Goal: Task Accomplishment & Management: Manage account settings

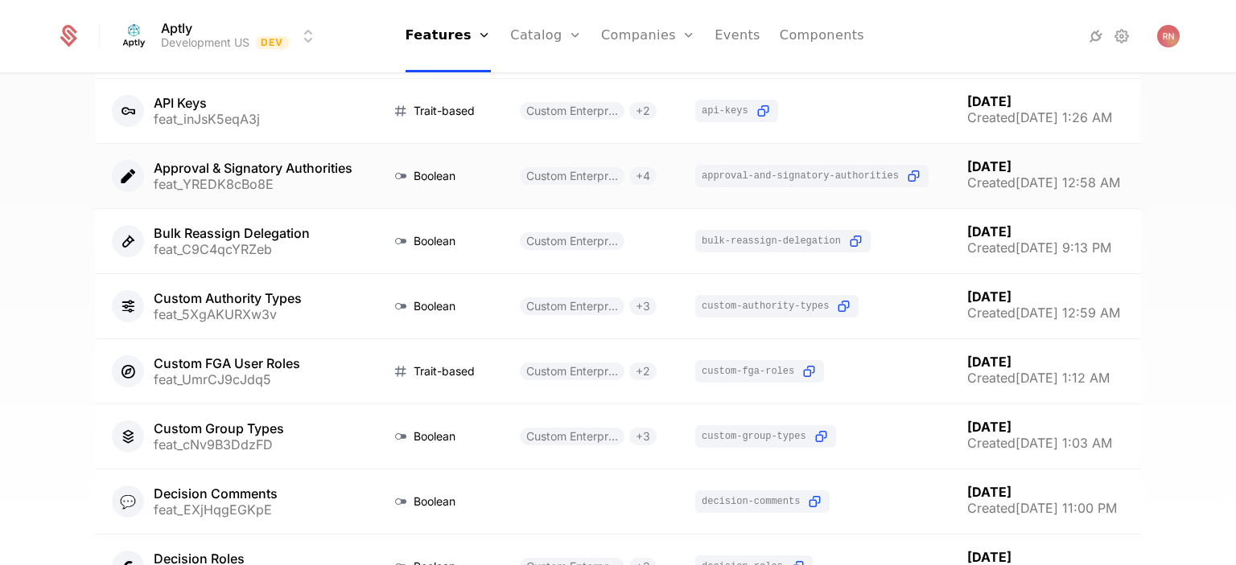
scroll to position [454, 0]
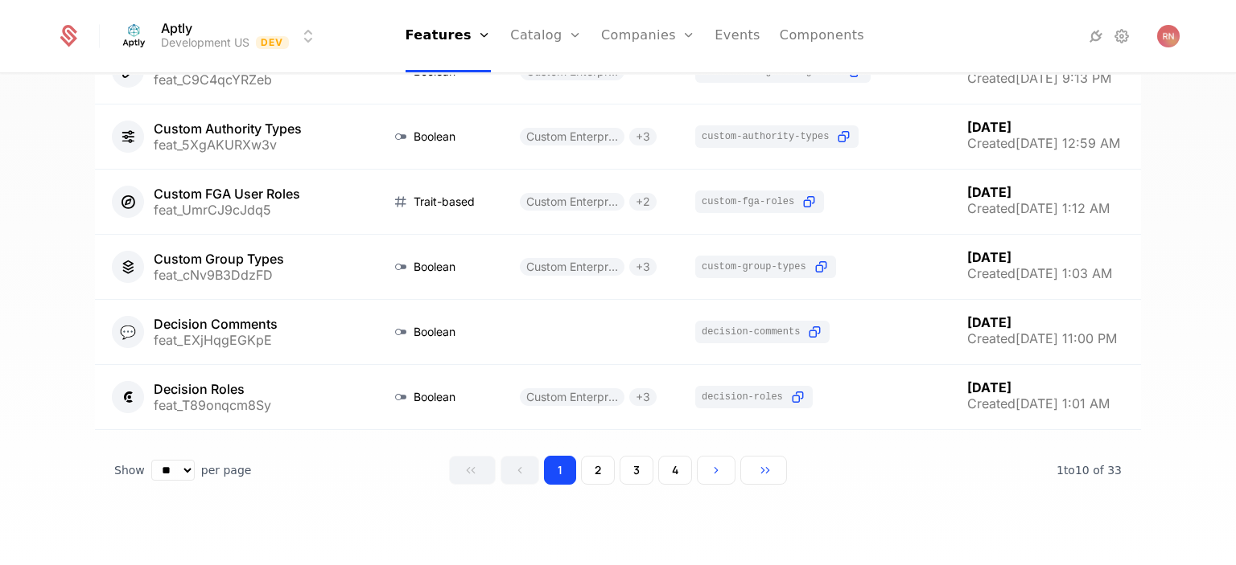
click at [592, 468] on button "2" at bounding box center [598, 470] width 34 height 29
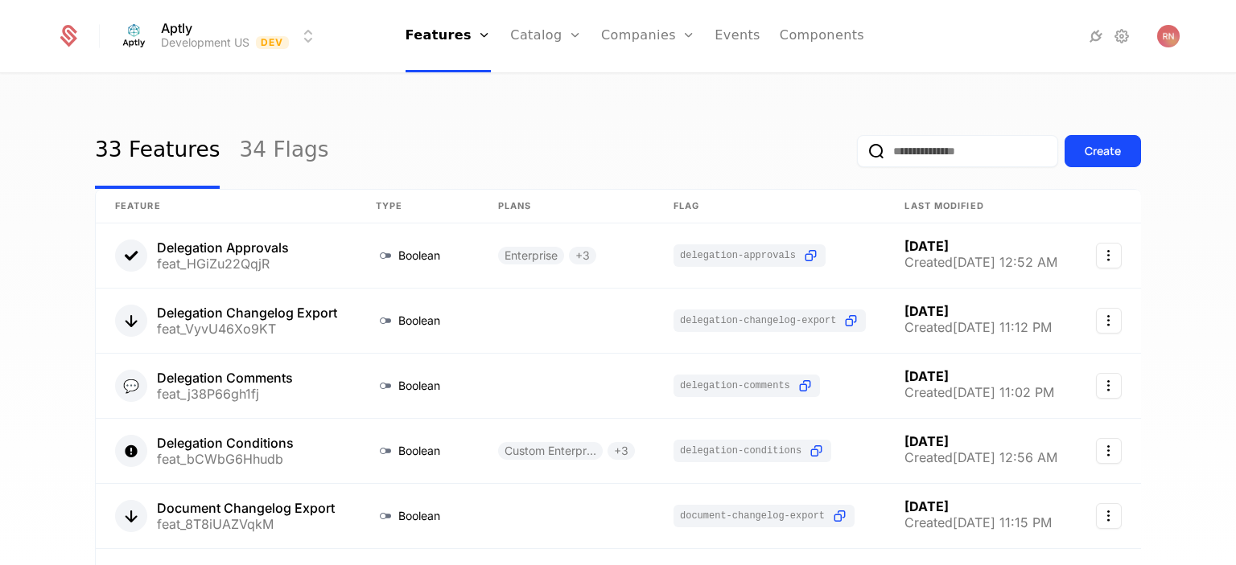
click at [933, 150] on input "email" at bounding box center [957, 151] width 201 height 32
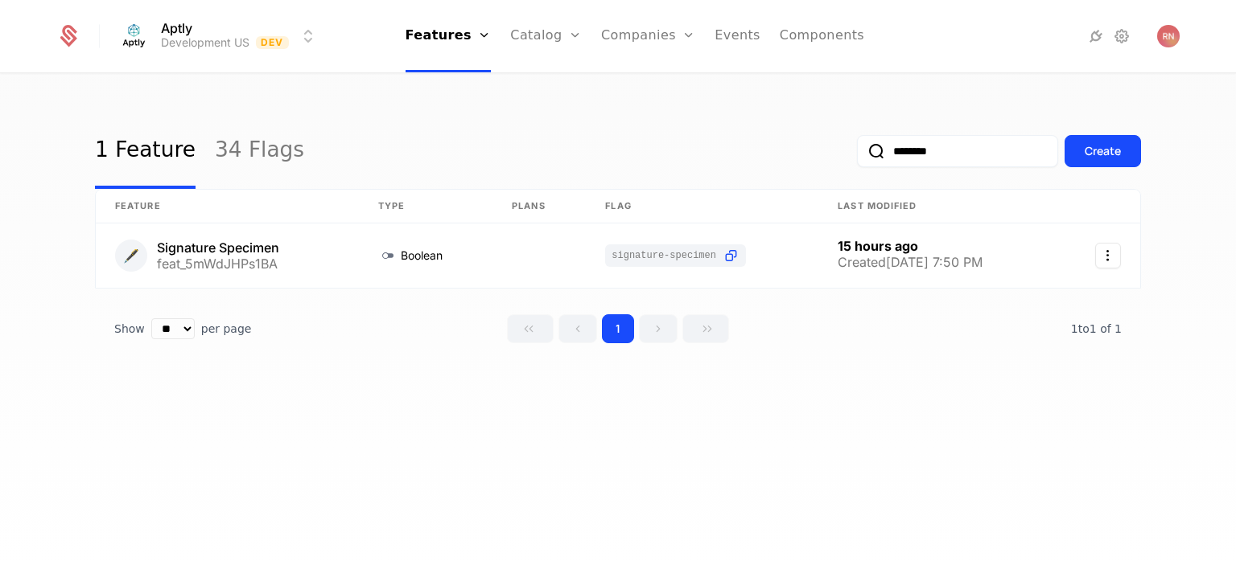
type input "********"
click at [546, 85] on link "Plans" at bounding box center [570, 78] width 83 height 13
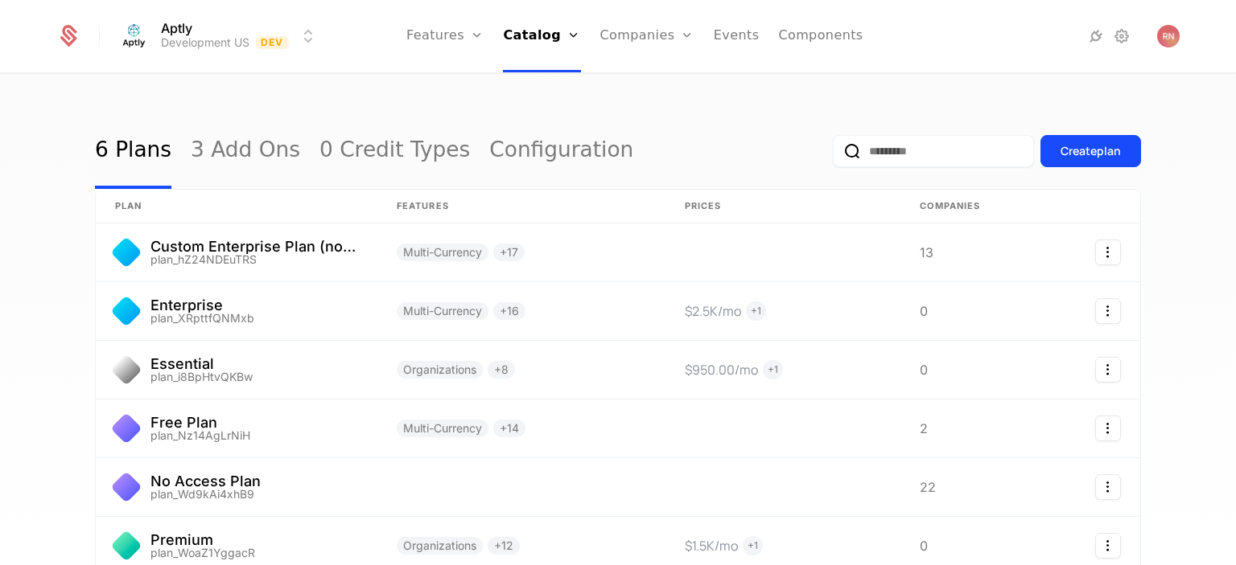
click at [386, 129] on link "0 Credit Types" at bounding box center [394, 151] width 150 height 76
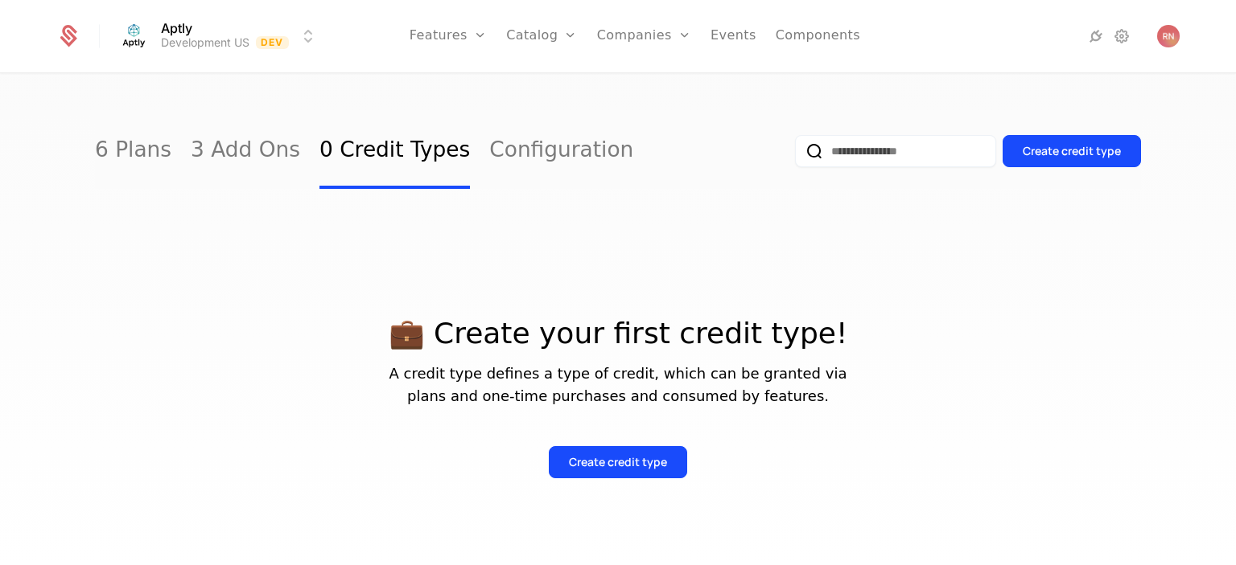
click at [142, 150] on link "6 Plans" at bounding box center [133, 151] width 76 height 76
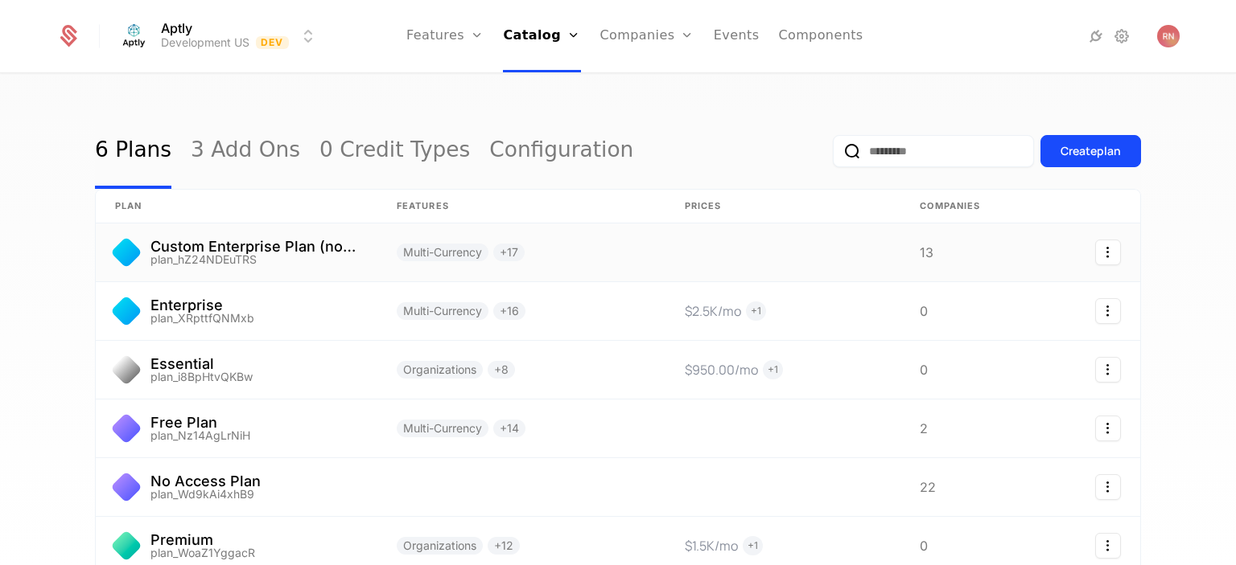
click at [236, 242] on link at bounding box center [237, 253] width 282 height 58
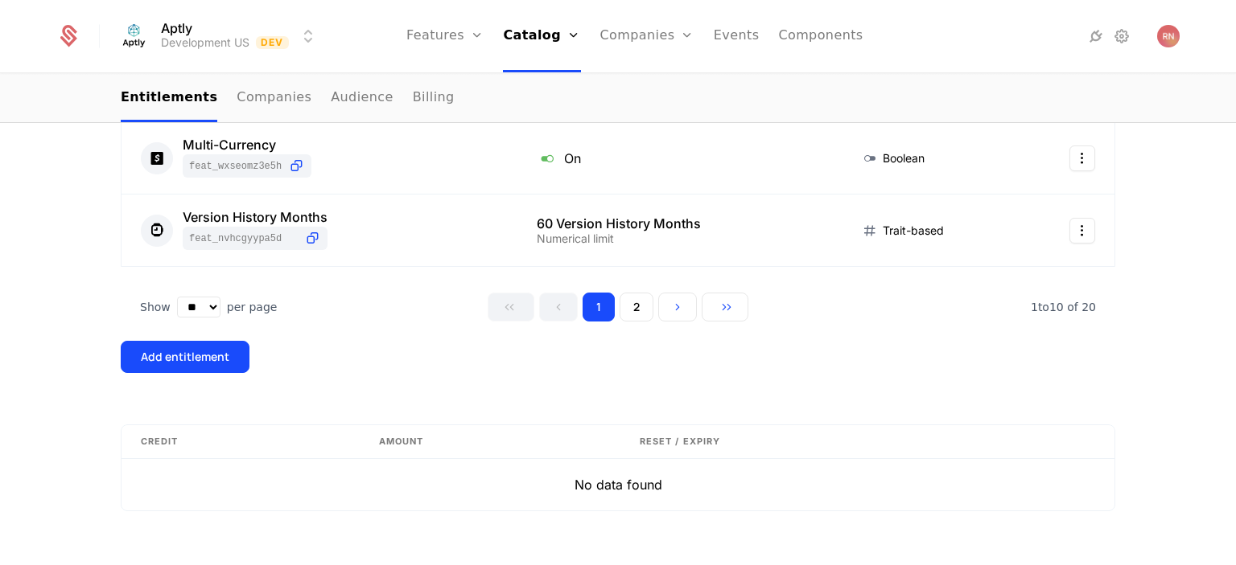
scroll to position [1017, 0]
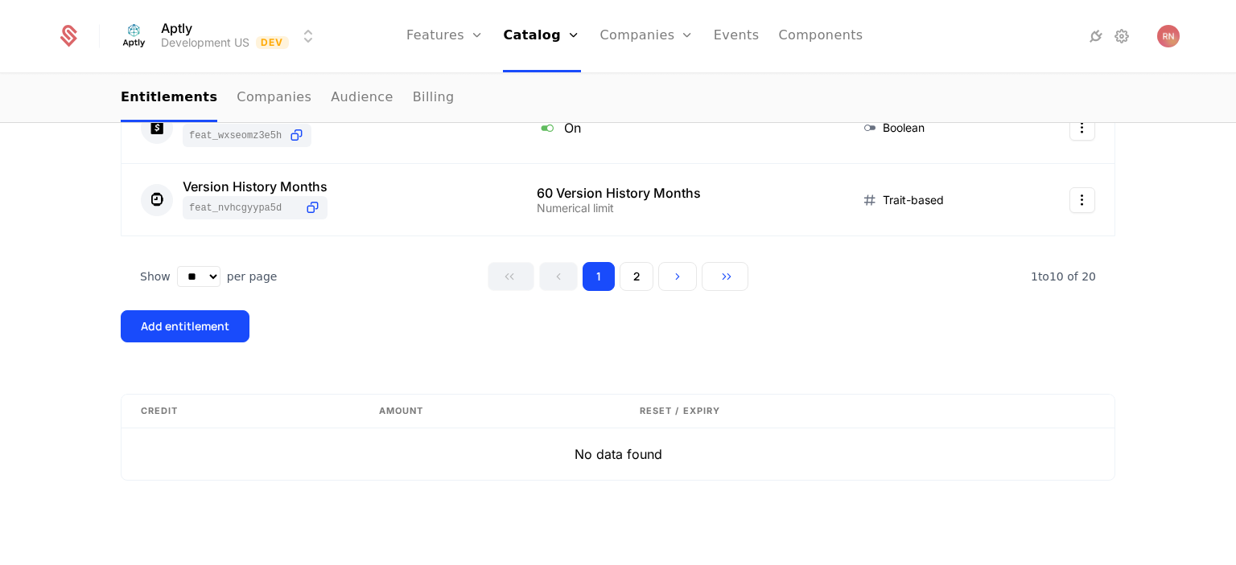
click at [182, 325] on div "Add entitlement" at bounding box center [185, 327] width 88 height 16
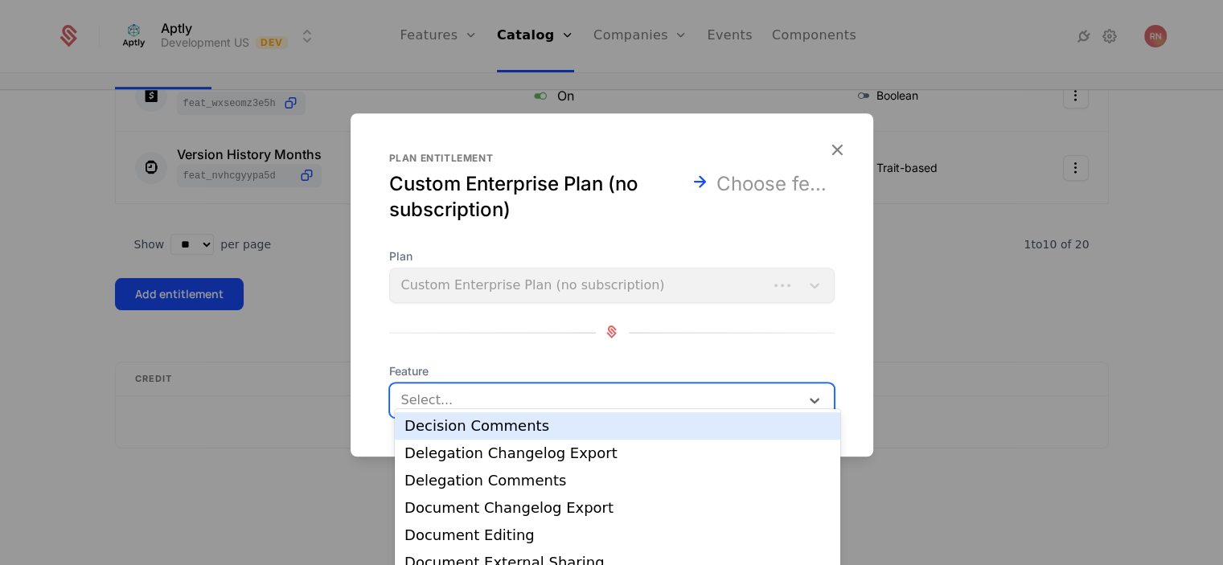
click at [477, 404] on div at bounding box center [595, 400] width 391 height 23
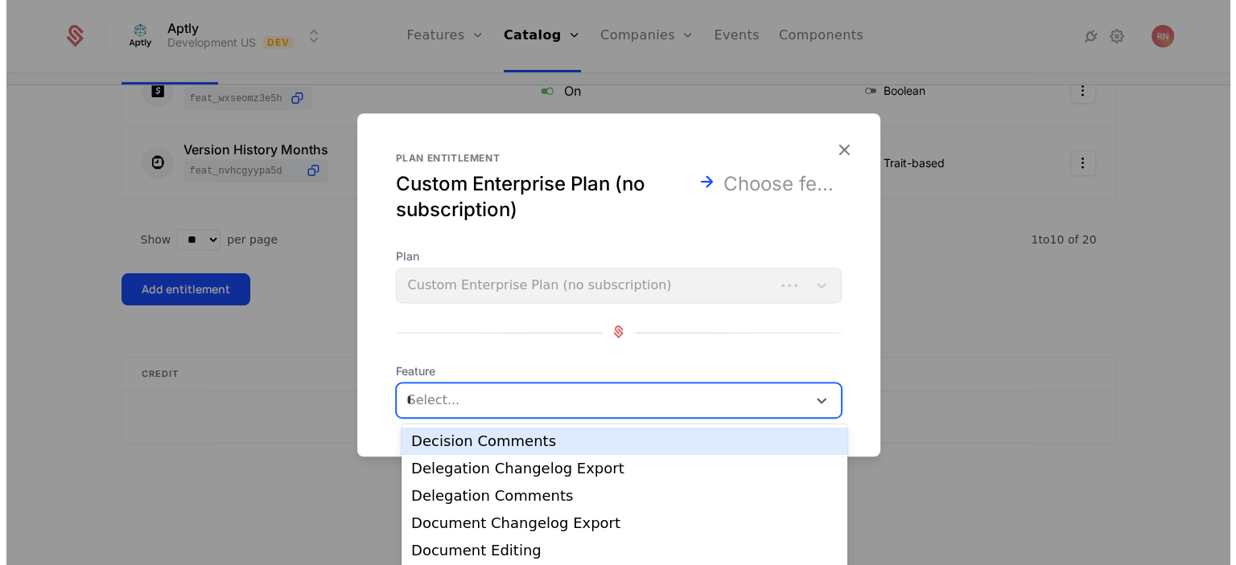
scroll to position [0, 0]
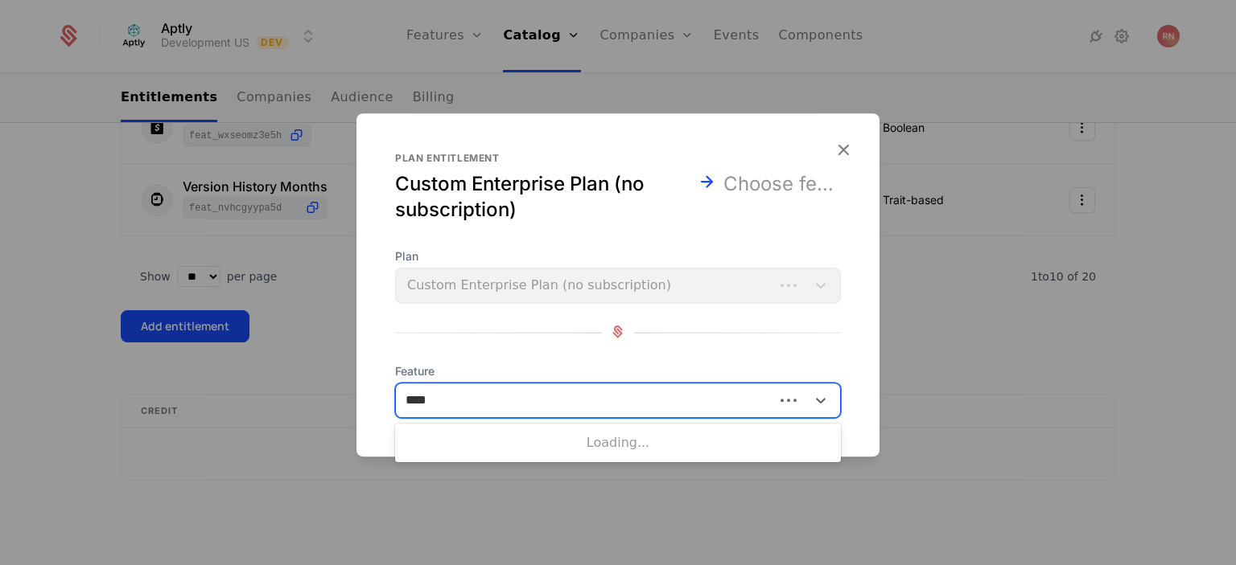
type input "*****"
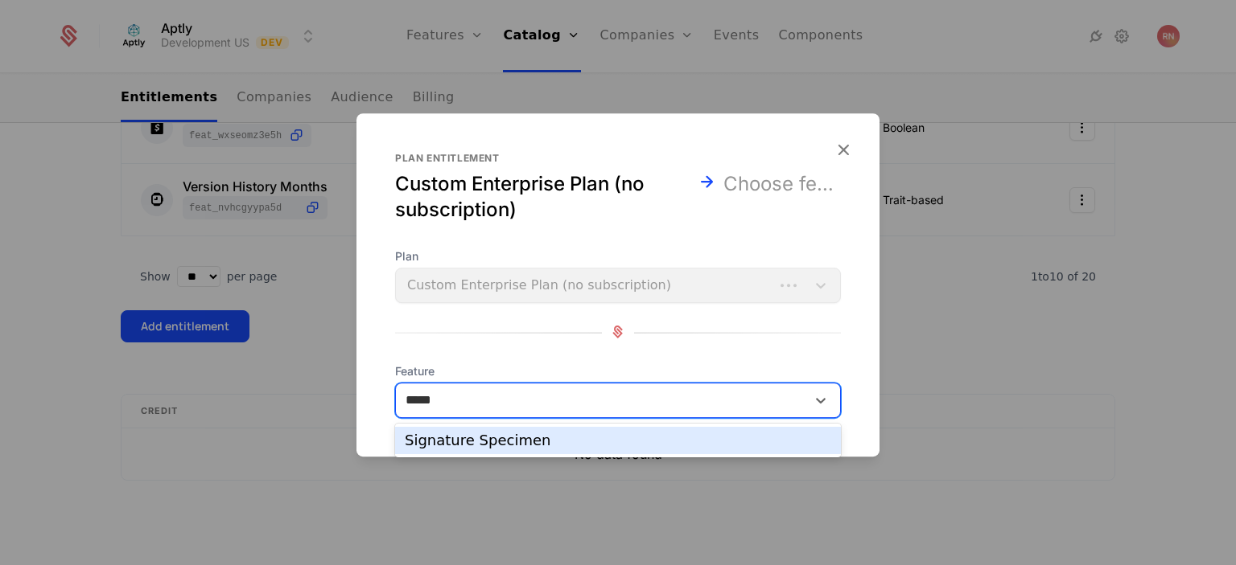
click at [502, 434] on div "Signature Specimen" at bounding box center [618, 441] width 426 height 14
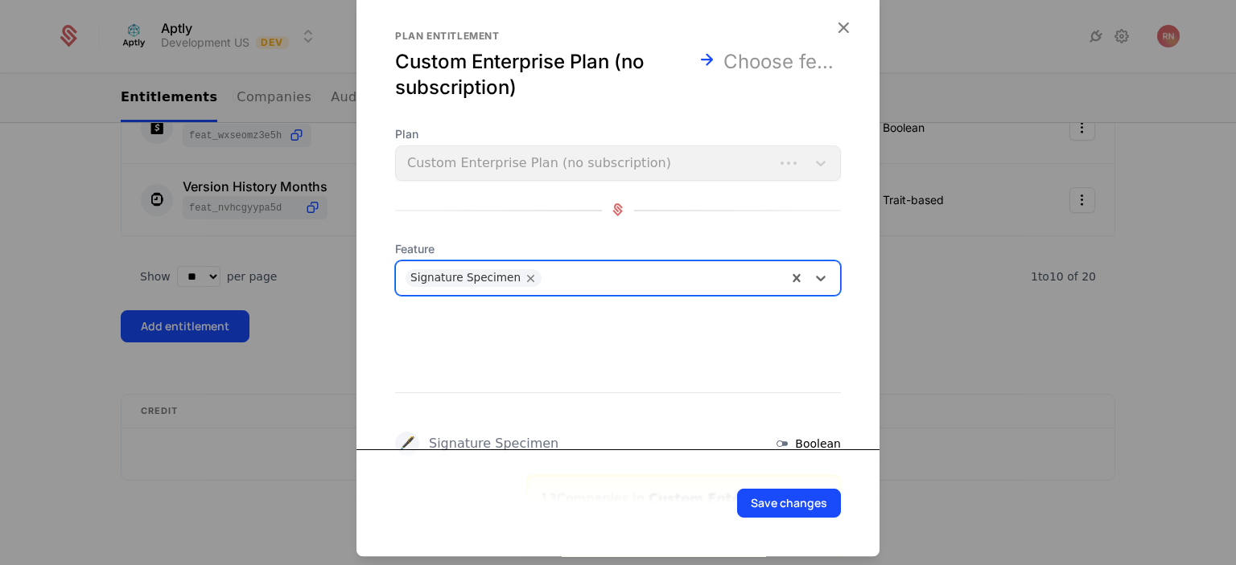
scroll to position [129, 0]
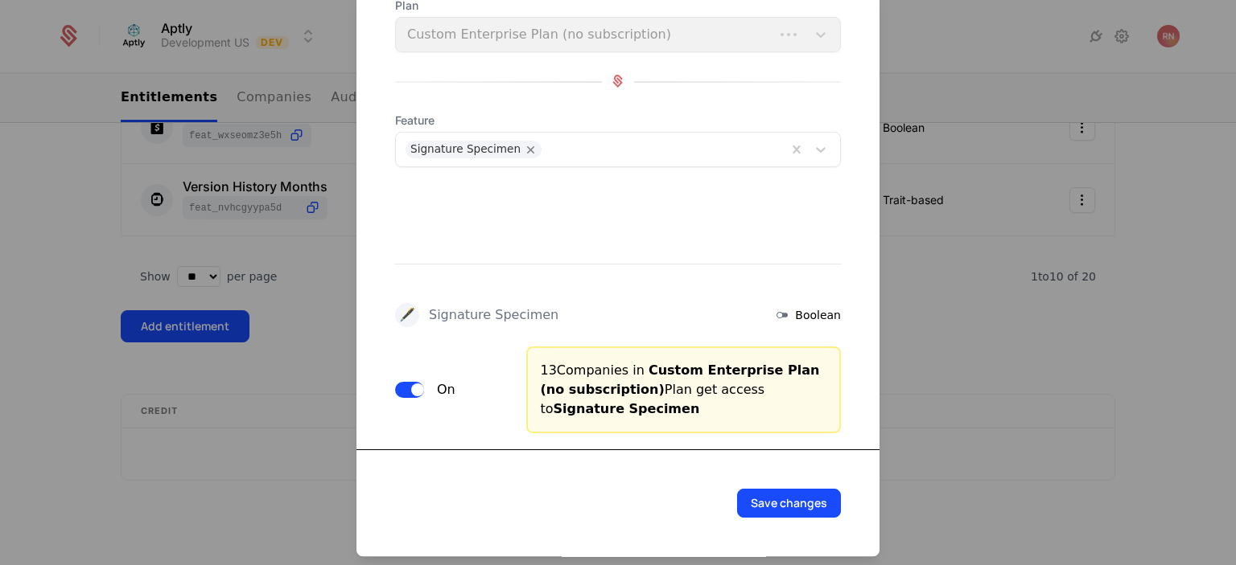
click at [783, 506] on button "Save changes" at bounding box center [789, 503] width 104 height 29
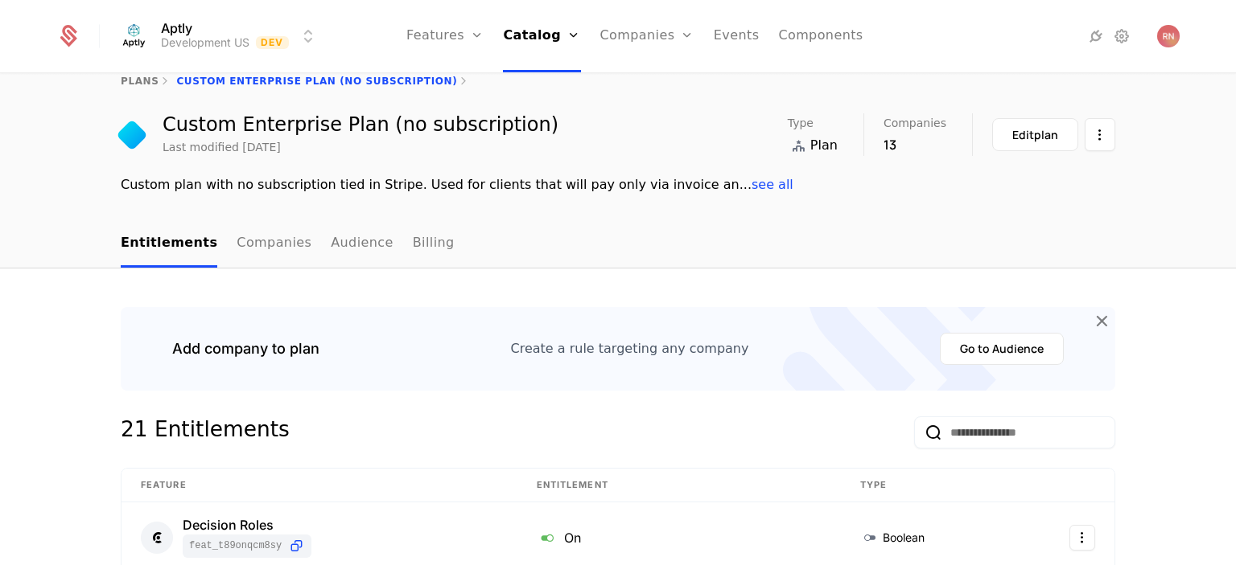
scroll to position [0, 0]
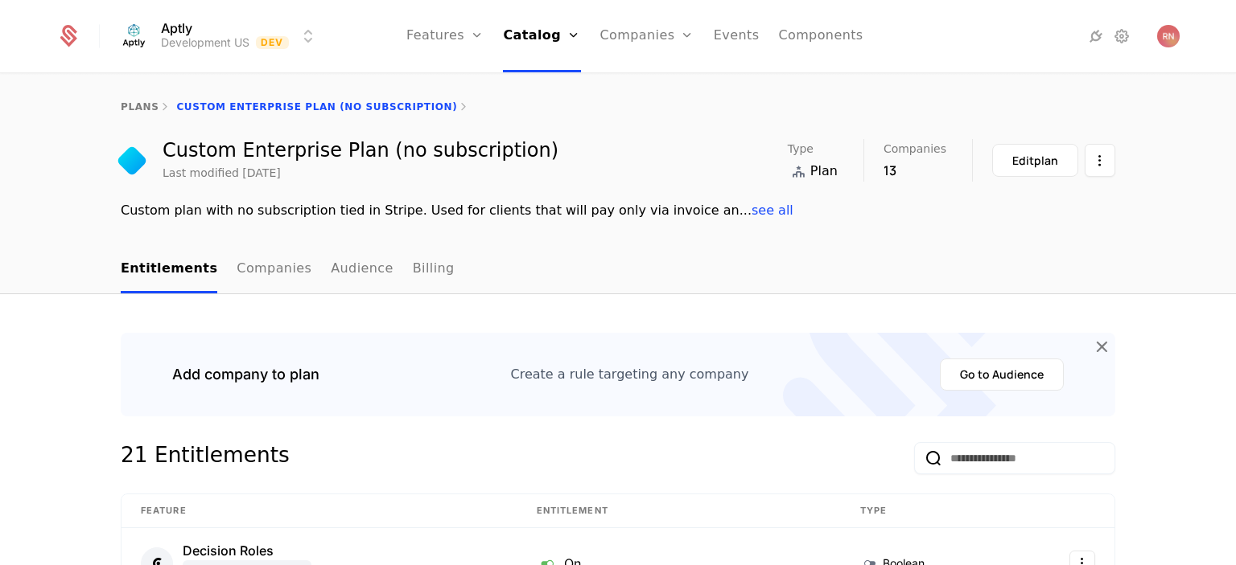
click at [129, 105] on link "plans" at bounding box center [140, 106] width 38 height 11
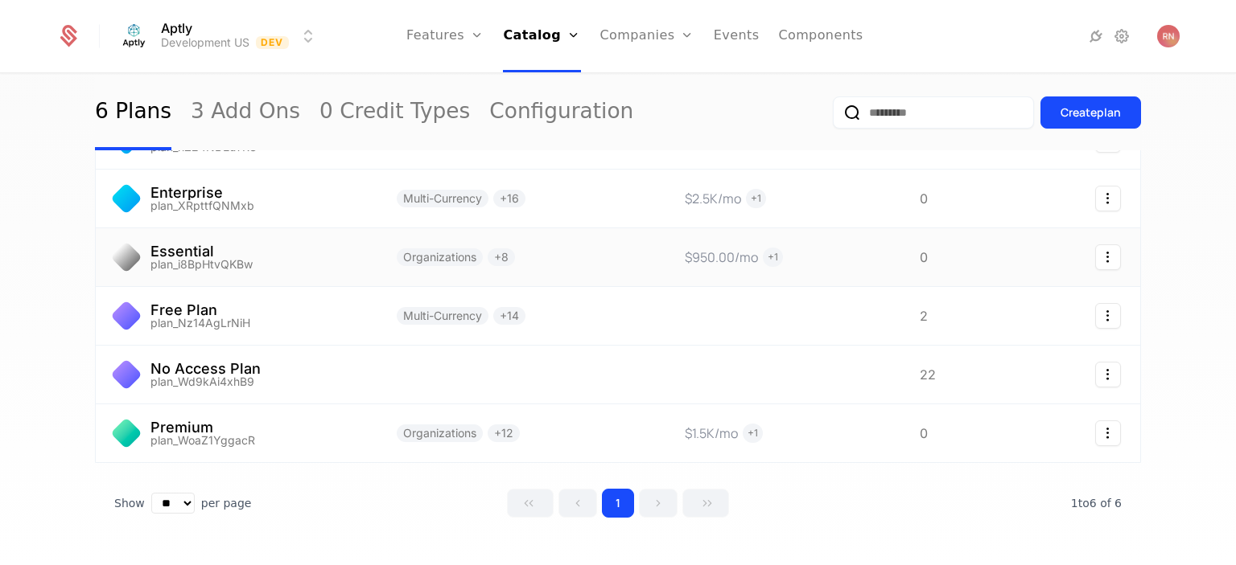
scroll to position [125, 0]
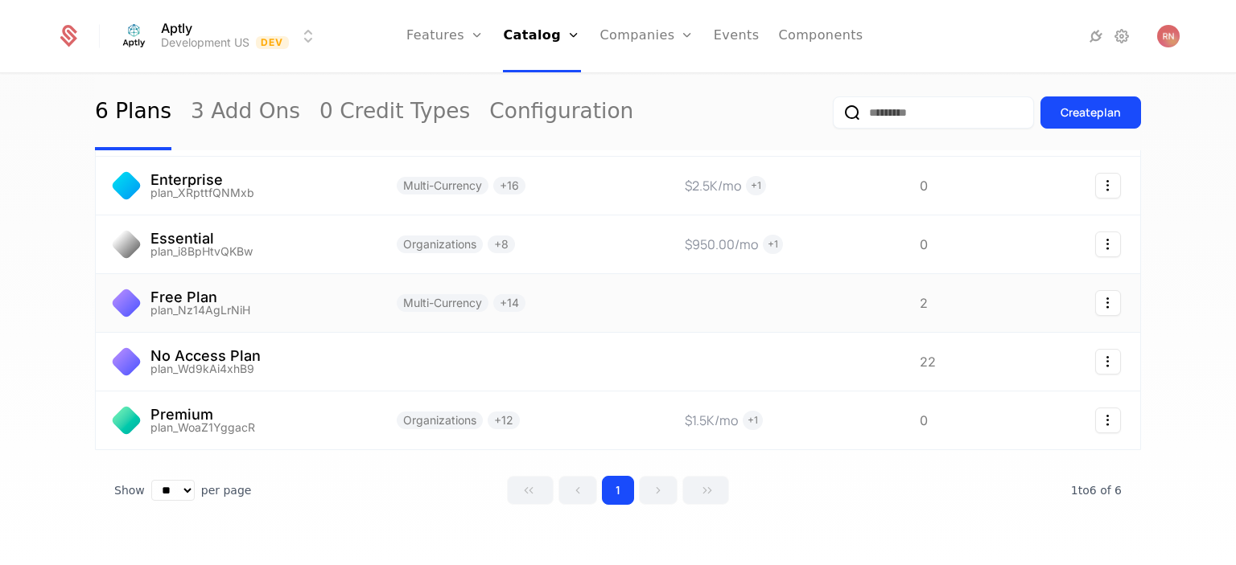
click at [309, 312] on link at bounding box center [237, 303] width 282 height 58
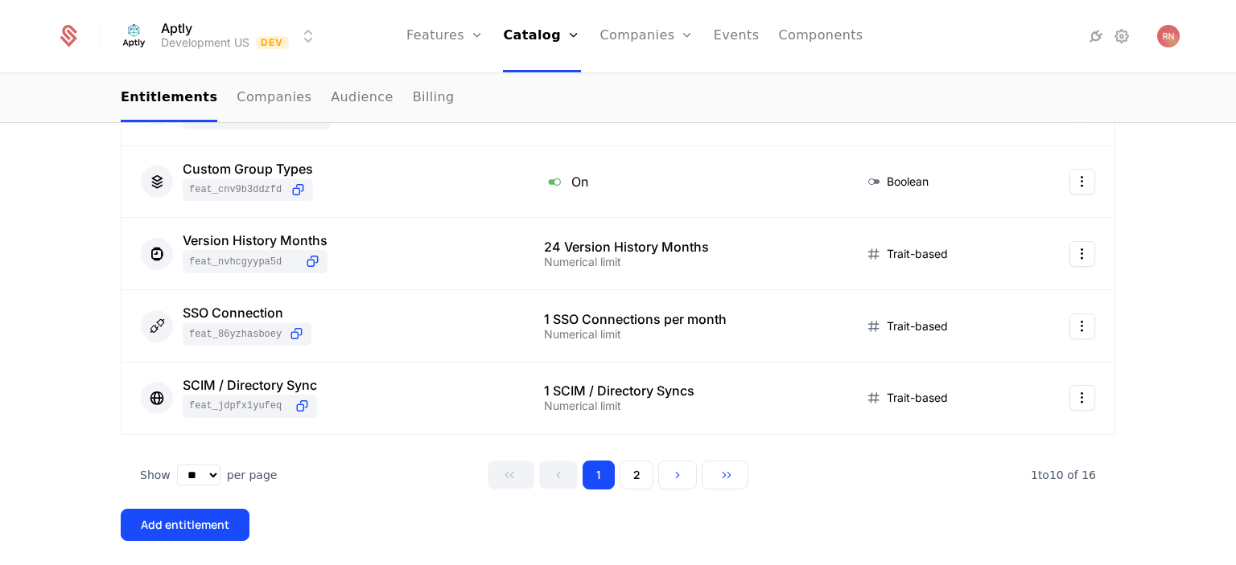
scroll to position [1014, 0]
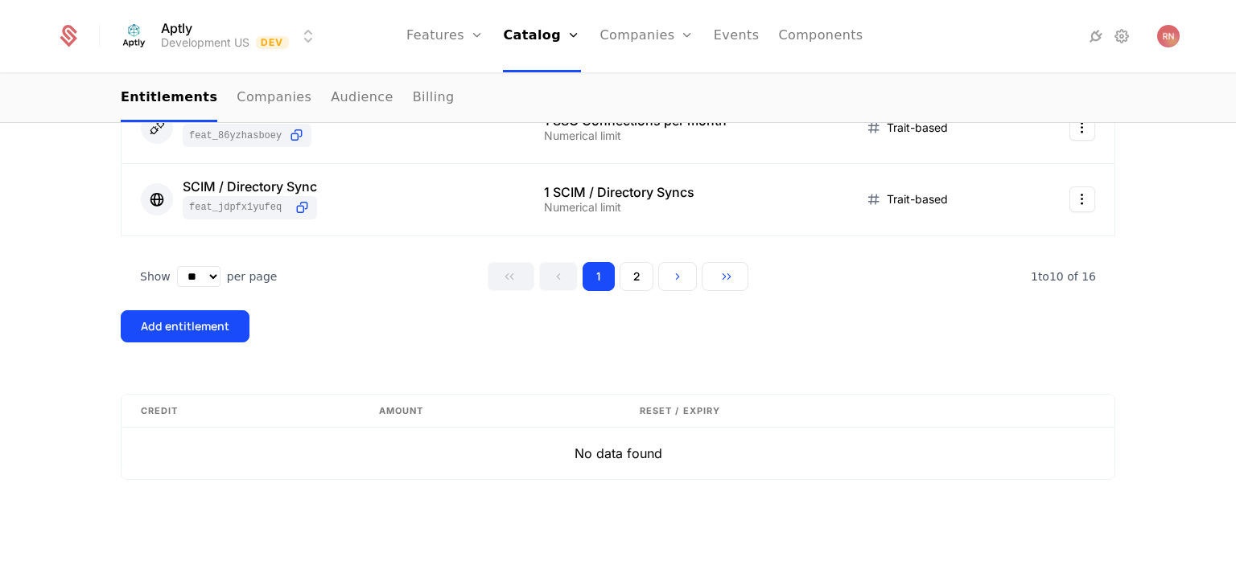
click at [188, 324] on div "Add entitlement" at bounding box center [185, 327] width 88 height 16
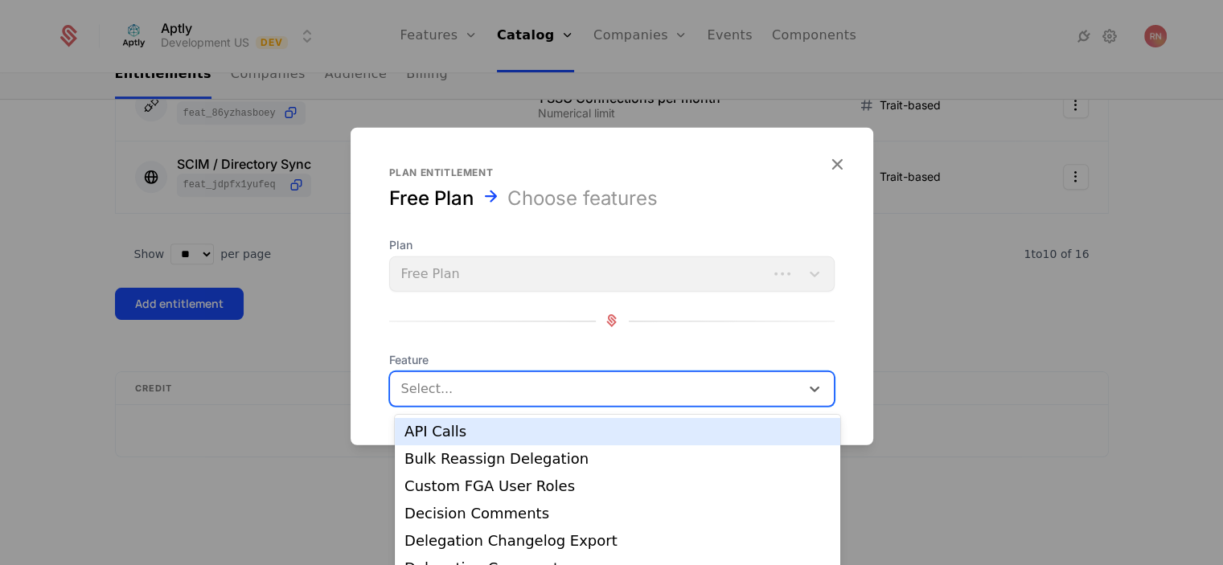
click at [460, 390] on div at bounding box center [595, 388] width 391 height 23
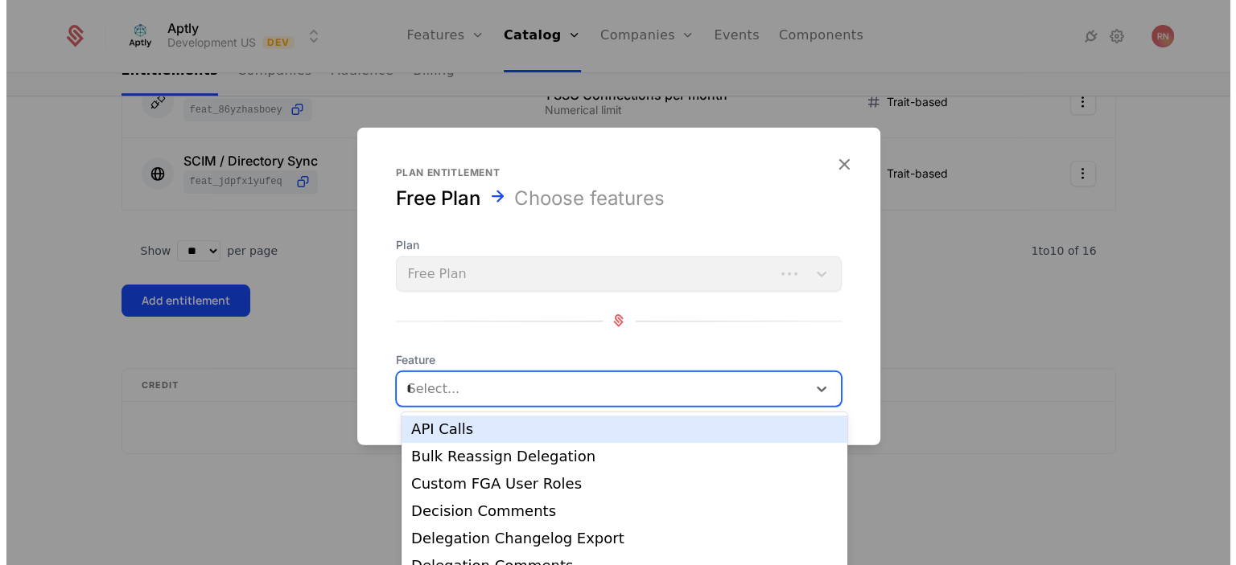
scroll to position [0, 0]
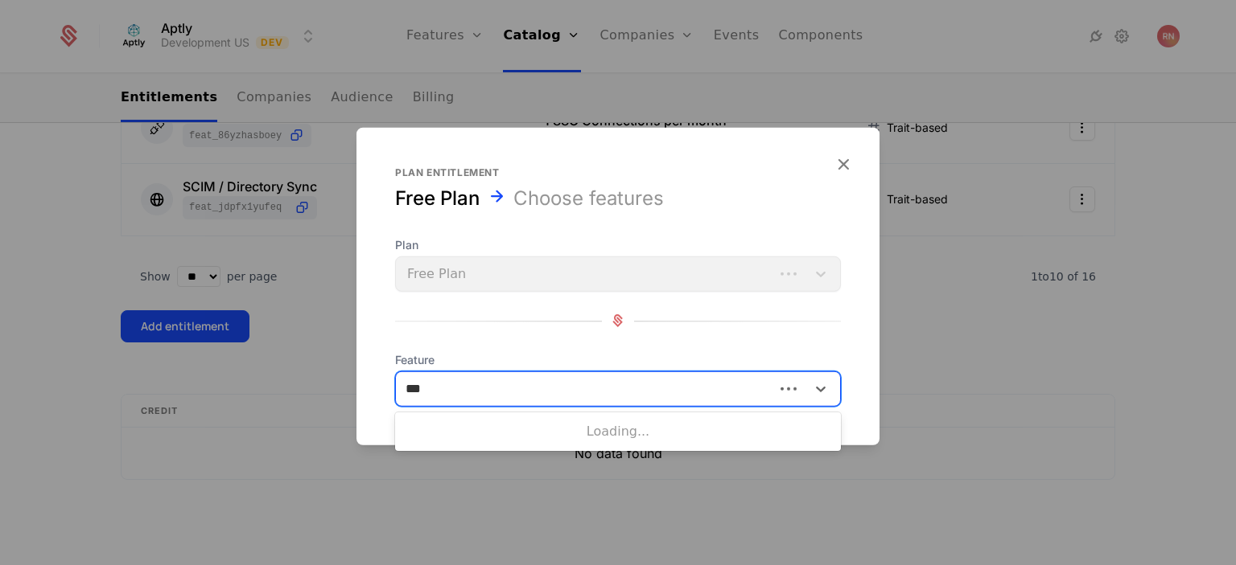
type input "****"
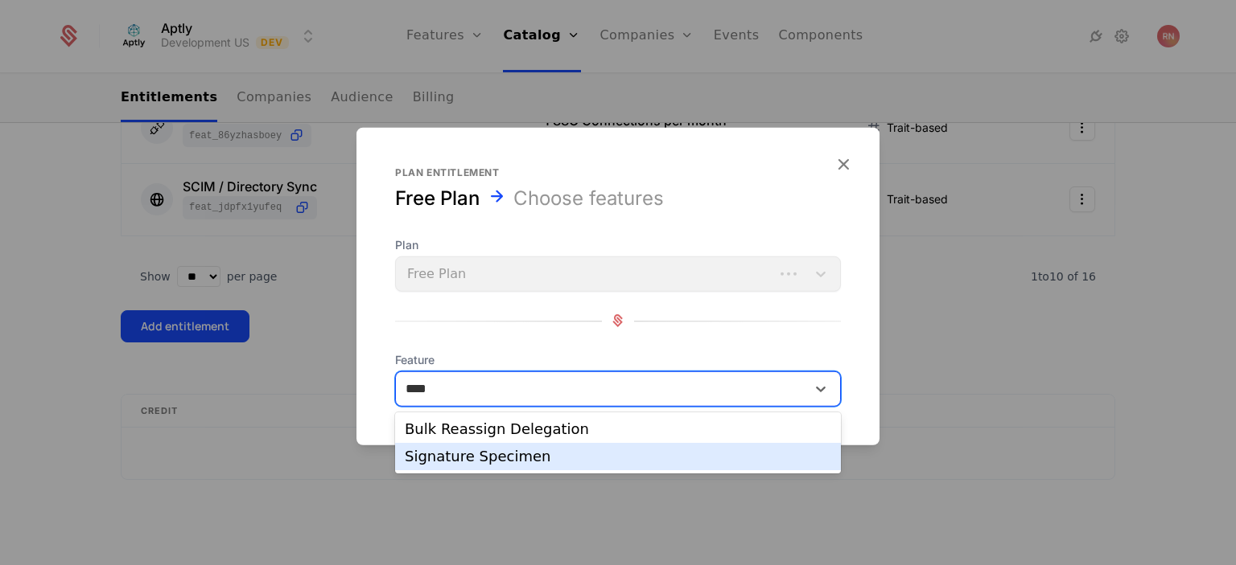
click at [483, 463] on div "Signature Specimen" at bounding box center [618, 457] width 426 height 14
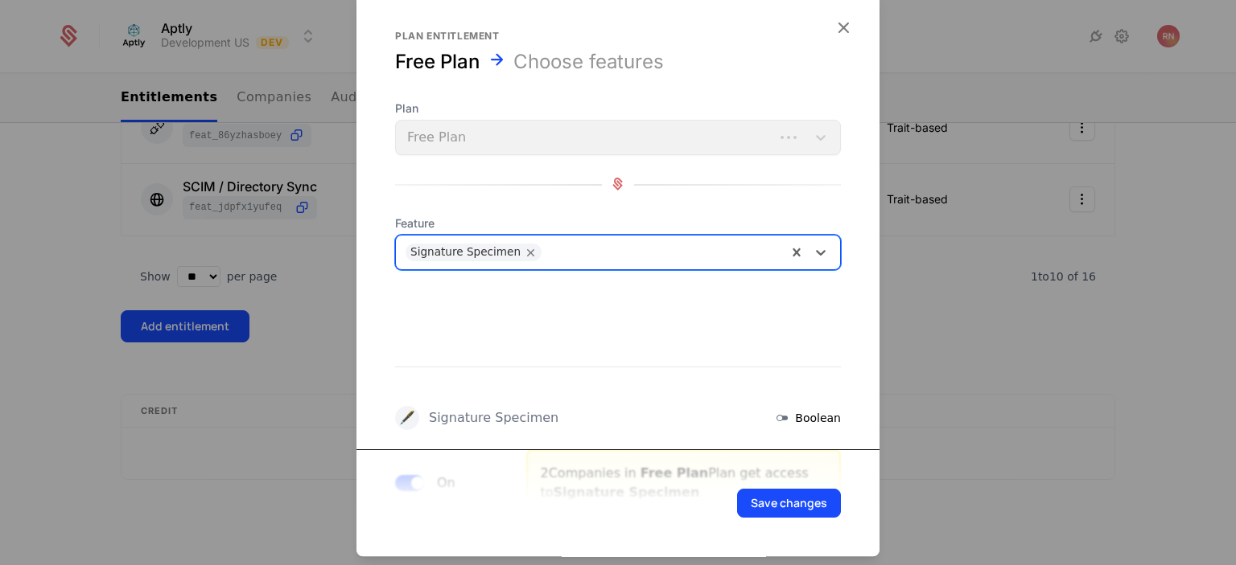
scroll to position [84, 0]
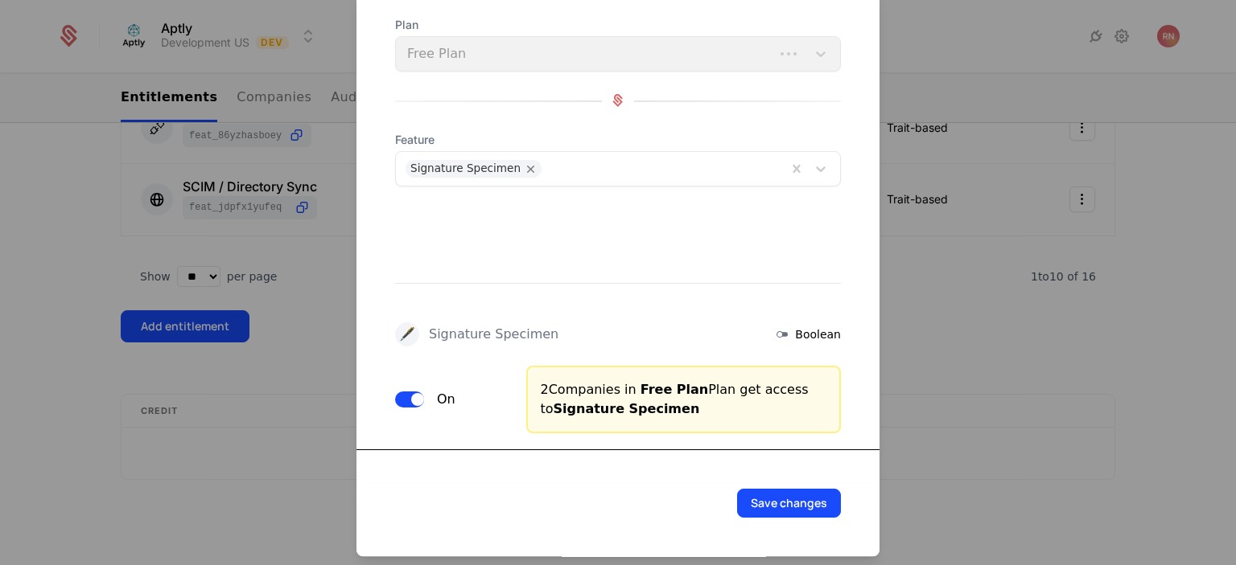
click at [759, 505] on button "Save changes" at bounding box center [789, 503] width 104 height 29
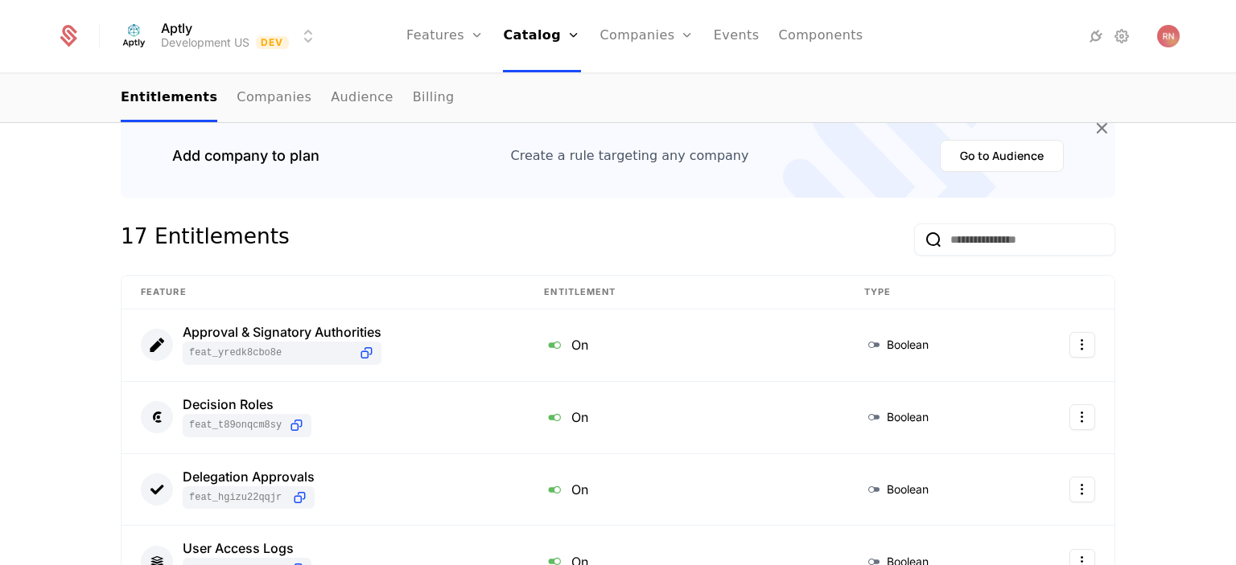
scroll to position [0, 0]
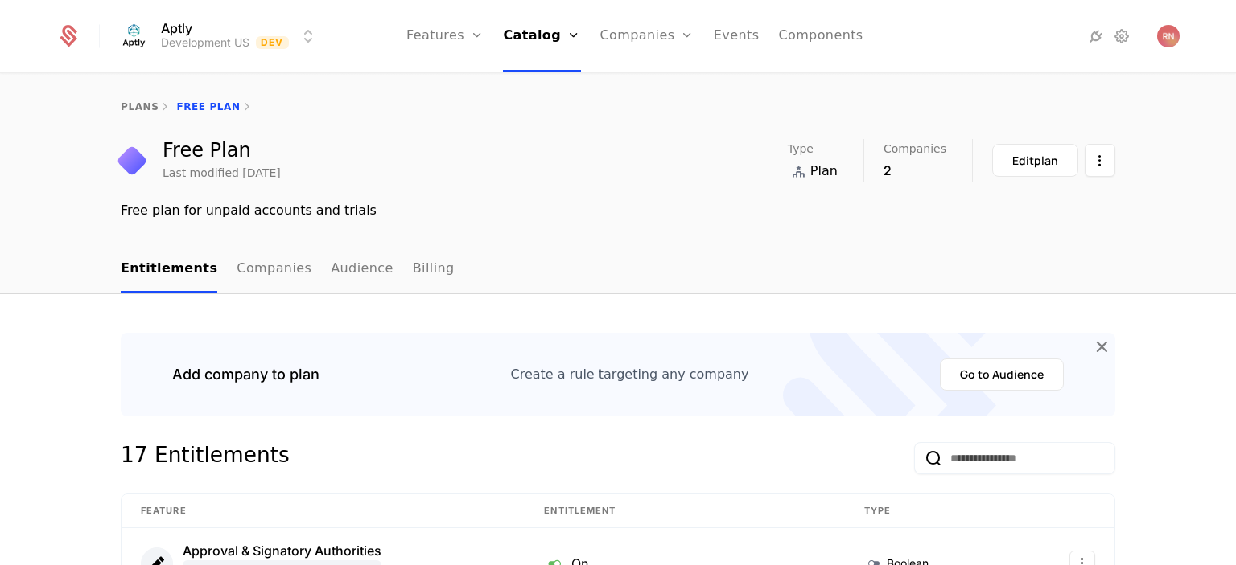
click at [553, 85] on link "Plans" at bounding box center [563, 78] width 83 height 13
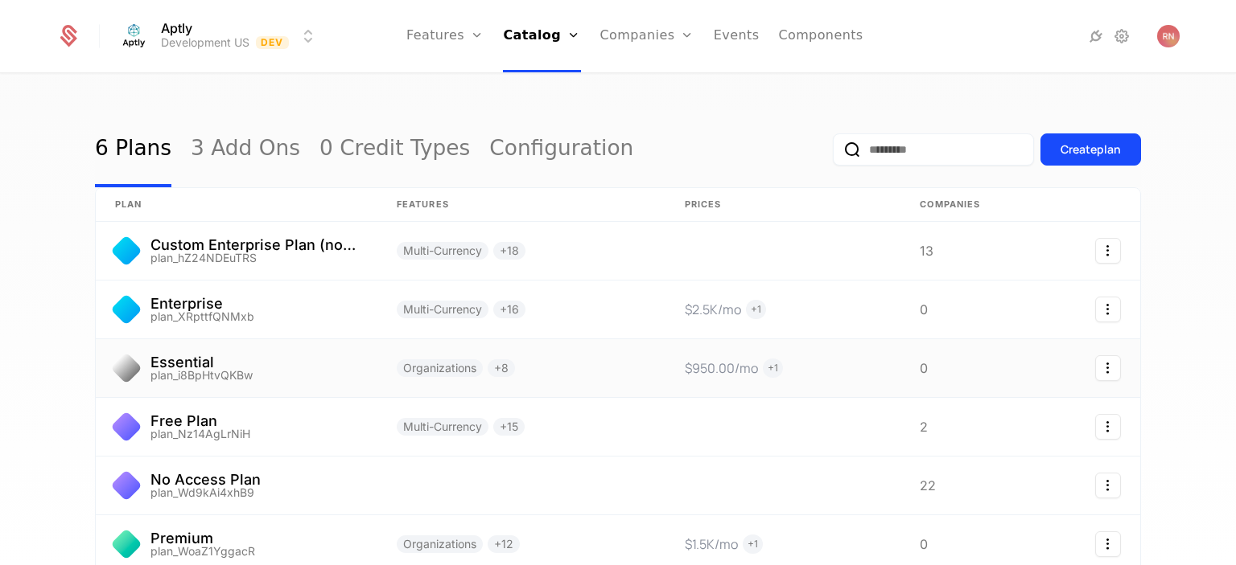
scroll to position [143, 0]
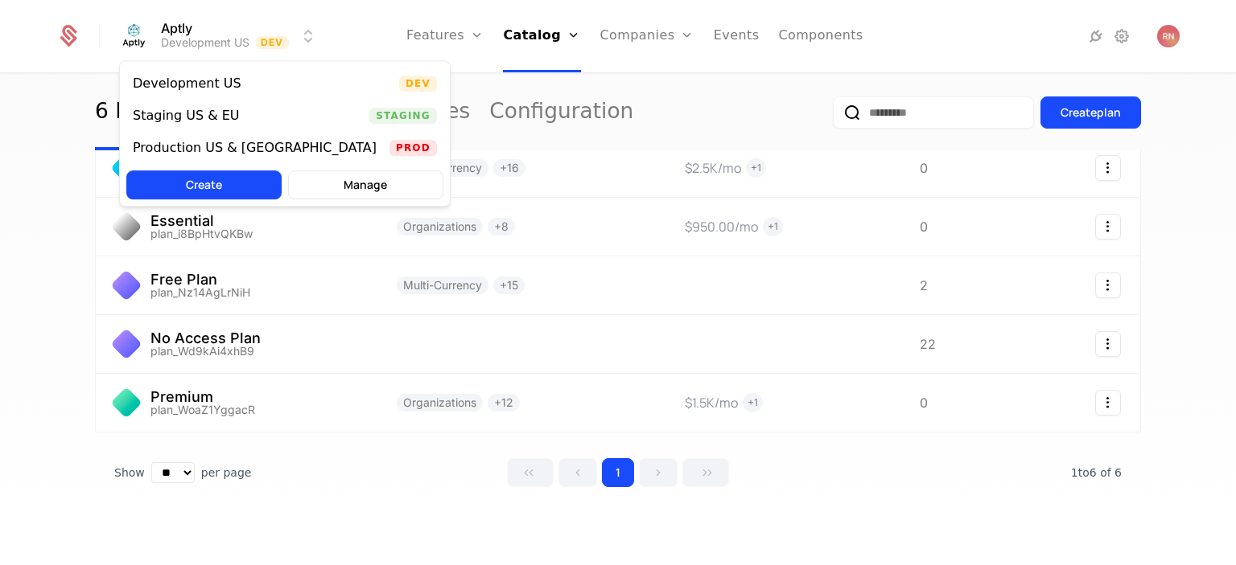
click at [309, 42] on html "Aptly Development US Dev Features Features Flags Catalog Plans Add Ons Credits …" at bounding box center [618, 282] width 1236 height 565
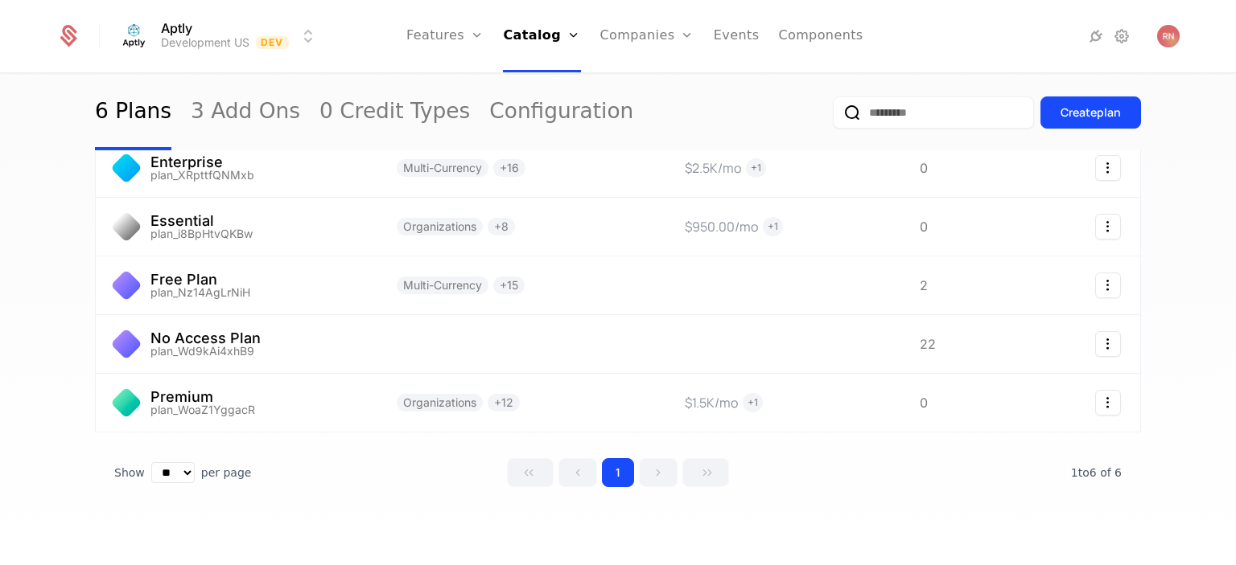
click at [371, 39] on html "Aptly Development US Dev Features Features Flags Catalog Plans Add Ons Credits …" at bounding box center [618, 282] width 1236 height 565
click at [280, 282] on link at bounding box center [237, 286] width 282 height 58
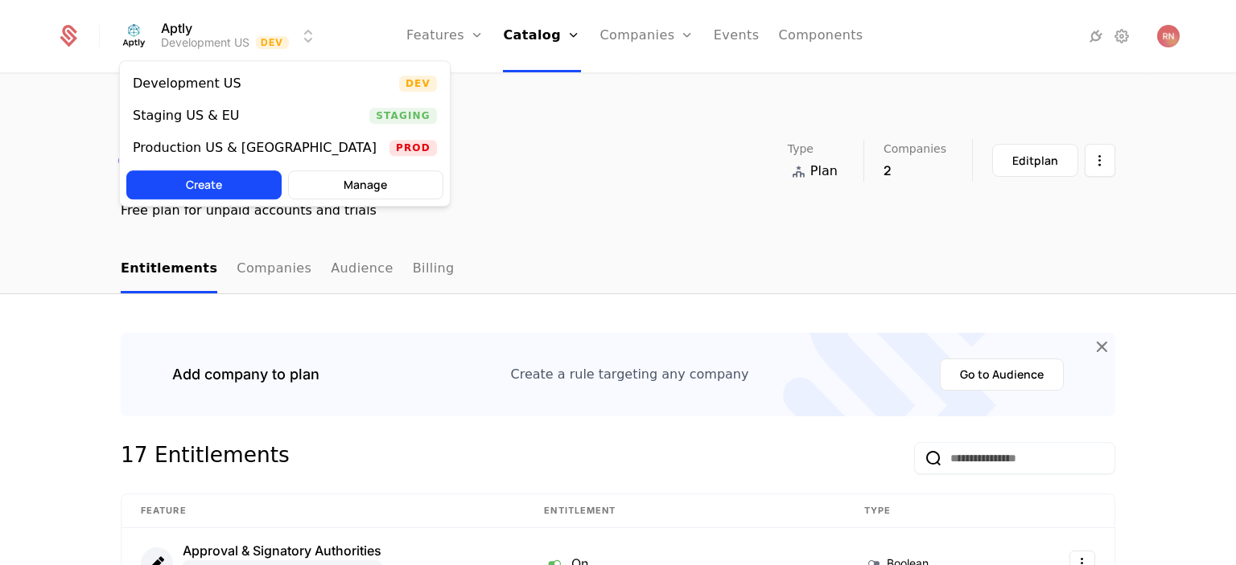
click at [306, 44] on html "Aptly Development US Dev Features Features Flags Catalog Plans Add Ons Credits …" at bounding box center [618, 282] width 1236 height 565
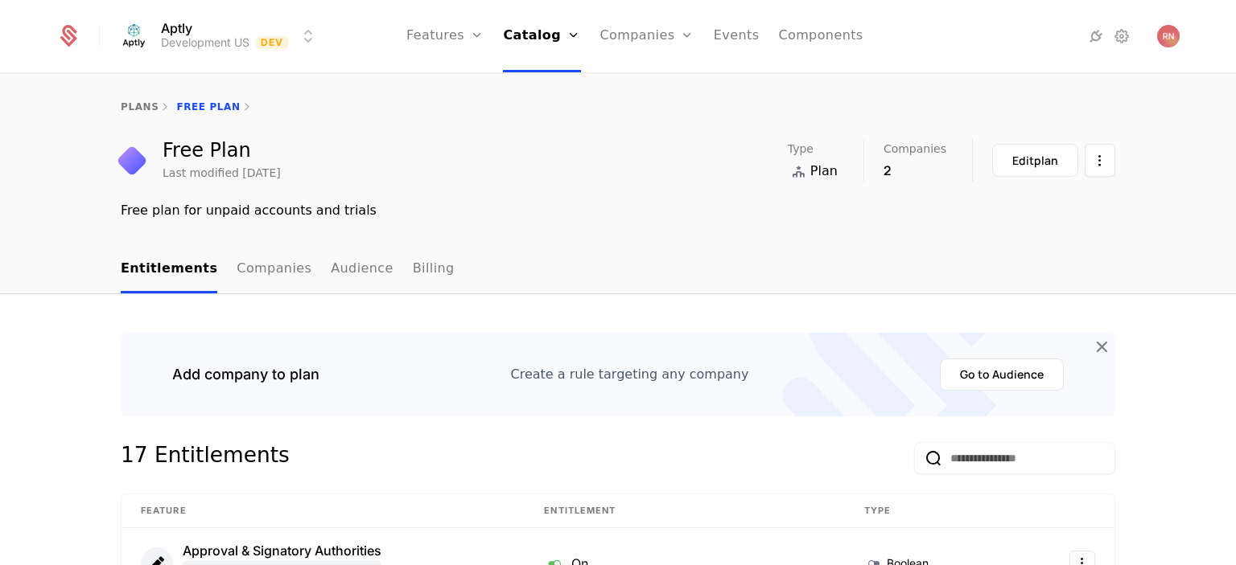
click at [430, 154] on html "Aptly Development US Dev Features Features Flags Catalog Plans Add Ons Credits …" at bounding box center [618, 282] width 1236 height 565
